Goal: Find specific page/section

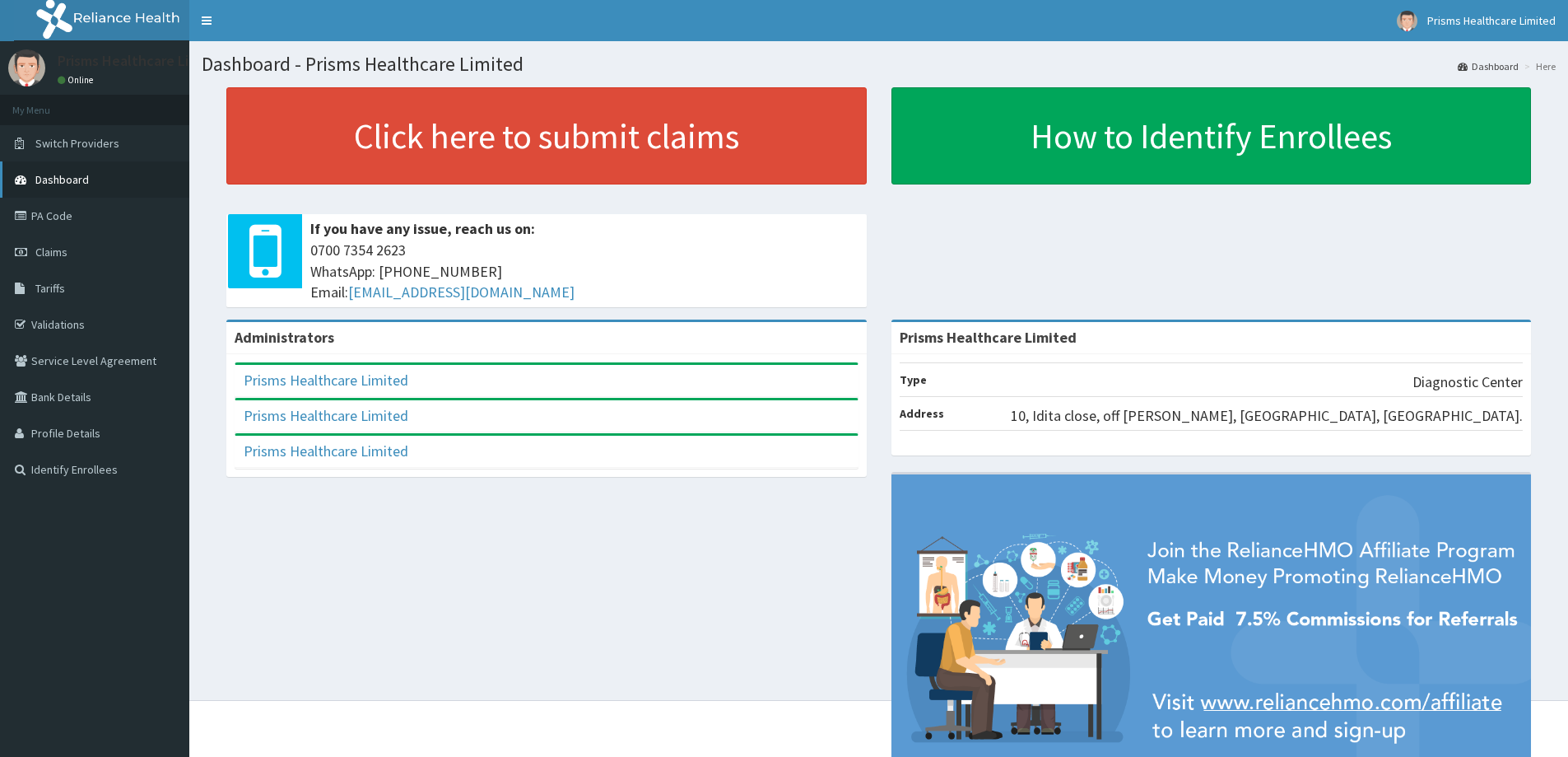
click at [107, 190] on link "Dashboard" at bounding box center [95, 179] width 190 height 36
click at [95, 213] on link "PA Code" at bounding box center [95, 216] width 190 height 36
click at [66, 288] on link "Tariffs" at bounding box center [95, 288] width 190 height 36
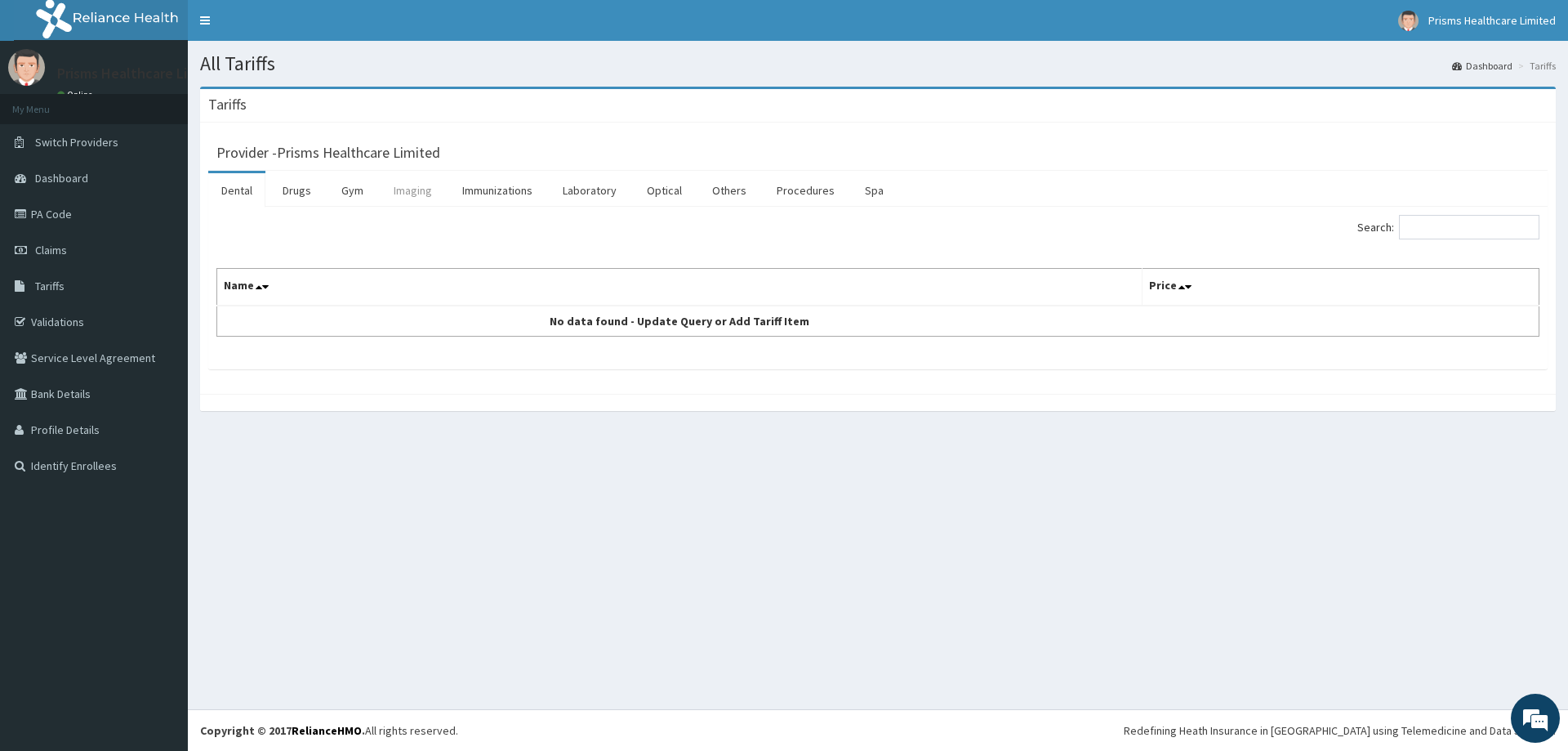
click at [411, 188] on link "Imaging" at bounding box center [413, 190] width 64 height 34
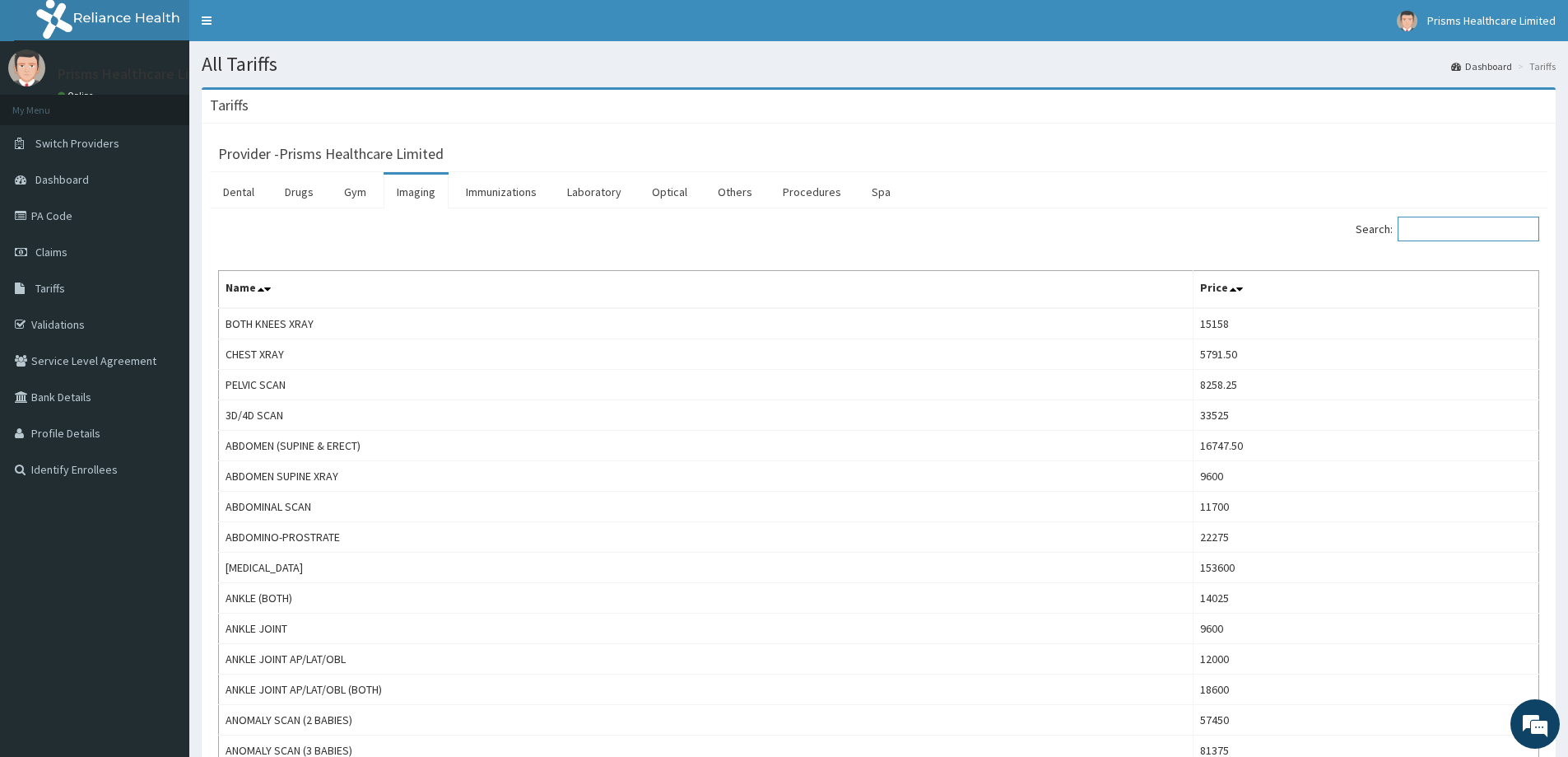
click at [1443, 230] on input "Search:" at bounding box center [1469, 229] width 142 height 25
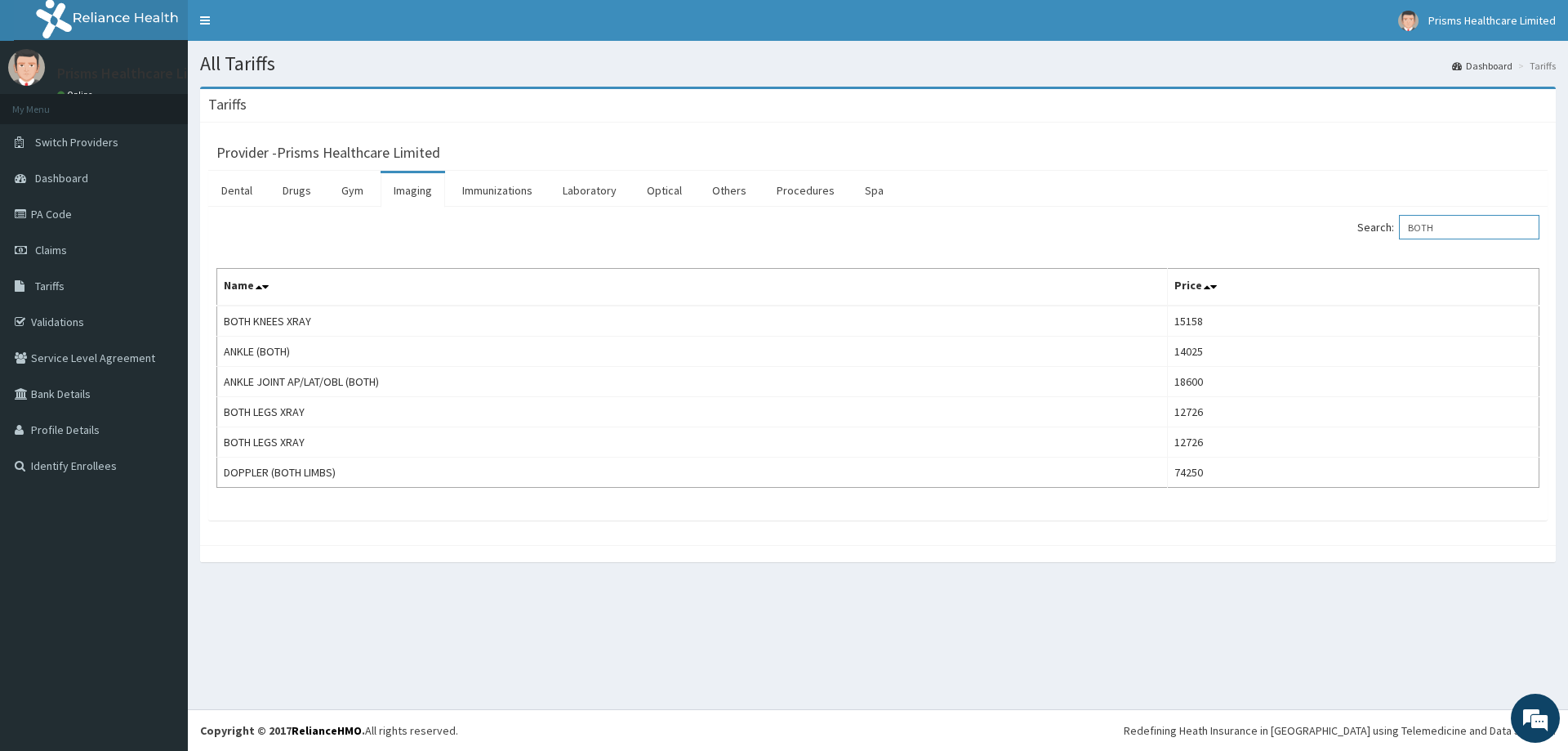
type input "BOTH"
